Goal: Navigation & Orientation: Find specific page/section

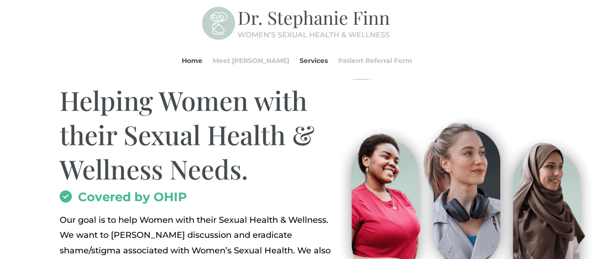
scroll to position [60, 0]
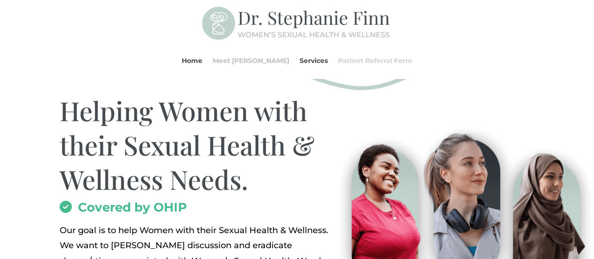
click at [338, 62] on link "Patient Referral Form" at bounding box center [375, 61] width 74 height 36
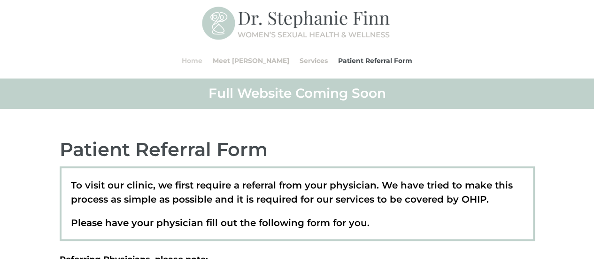
click at [202, 59] on link "Home" at bounding box center [192, 61] width 21 height 36
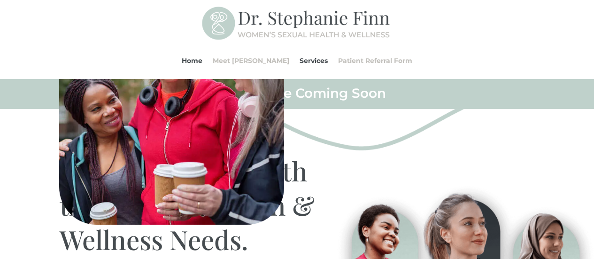
scroll to position [962, 0]
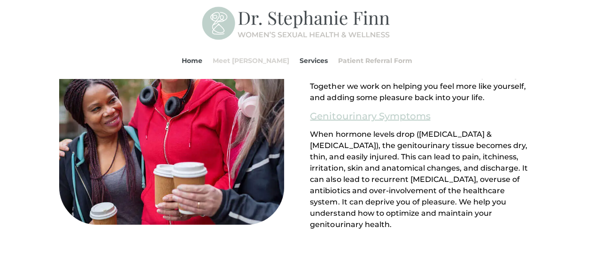
click at [260, 62] on link "Meet [PERSON_NAME]" at bounding box center [251, 61] width 77 height 36
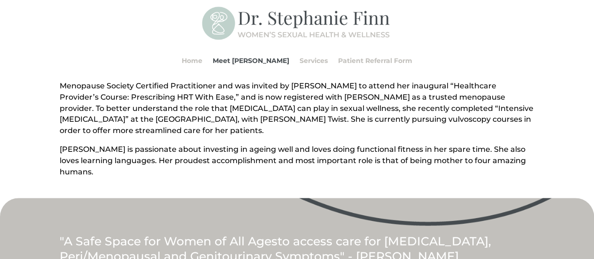
scroll to position [364, 0]
